Goal: Information Seeking & Learning: Check status

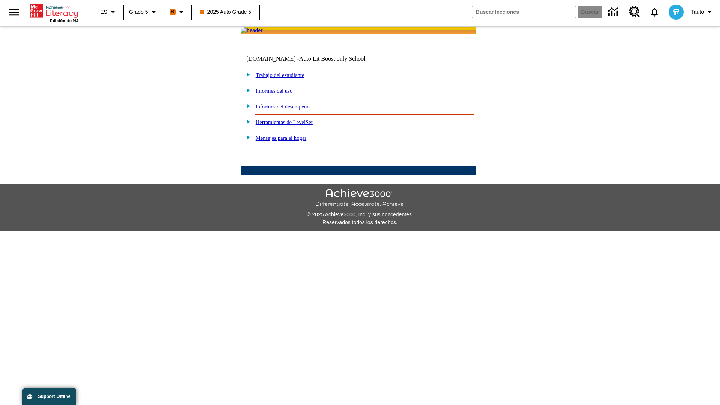
click at [293, 110] on link "Informes del desempeño" at bounding box center [283, 107] width 54 height 6
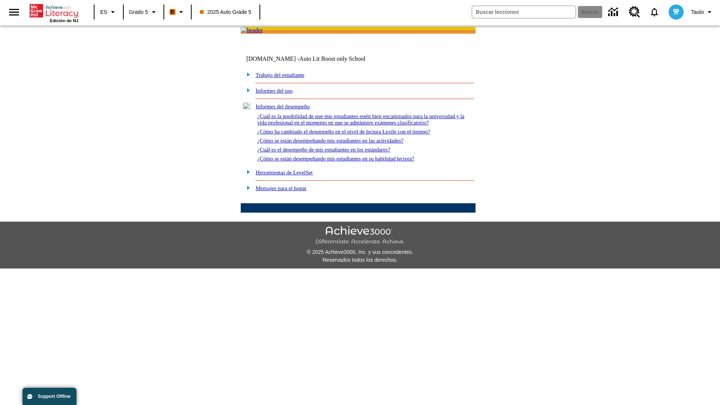
click at [349, 162] on link "¿Cómo se están desempeñando mis estudiantes en su habilidad lectora?" at bounding box center [335, 159] width 157 height 6
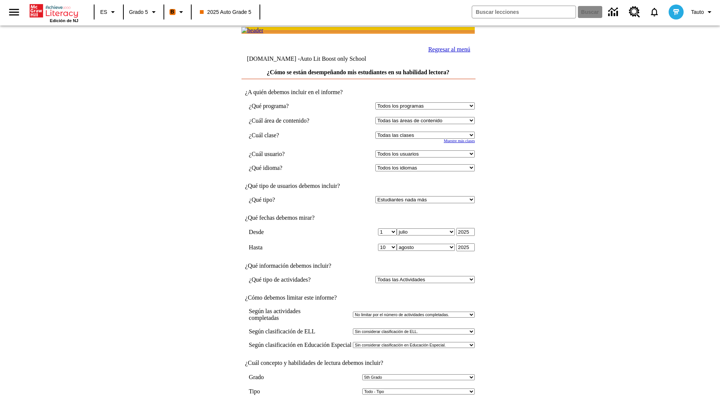
select select "11133131"
click at [427, 158] on select "Todos los usuarios Cat, Sautoen Cat, Sautoes Cat, Sautoss Donotlogin, Sautoen T…" at bounding box center [425, 153] width 99 height 7
select select "21437107"
click at [359, 405] on input "Ver Informe" at bounding box center [358, 413] width 35 height 8
